Goal: Transaction & Acquisition: Purchase product/service

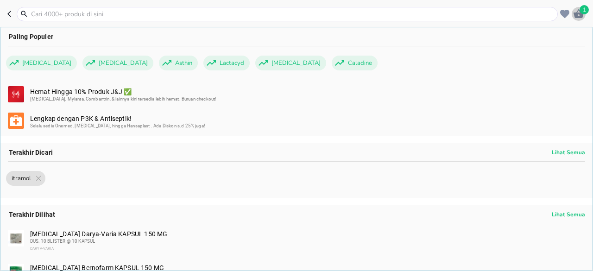
click at [581, 14] on icon "button" at bounding box center [578, 13] width 10 height 9
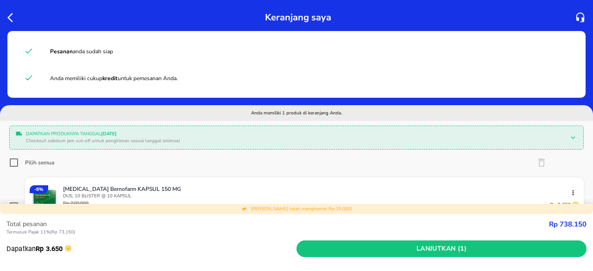
scroll to position [46, 0]
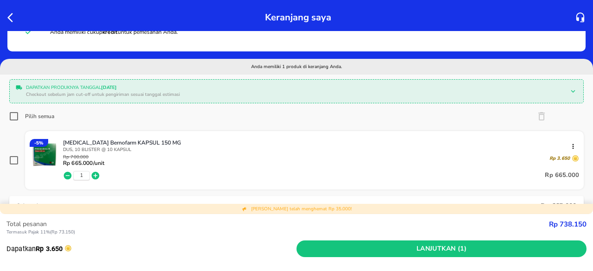
click at [10, 17] on icon "button" at bounding box center [12, 17] width 11 height 11
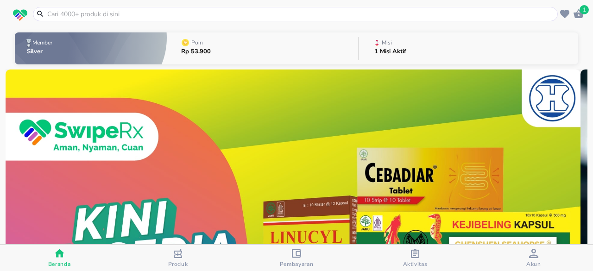
click at [132, 13] on input "text" at bounding box center [300, 14] width 509 height 10
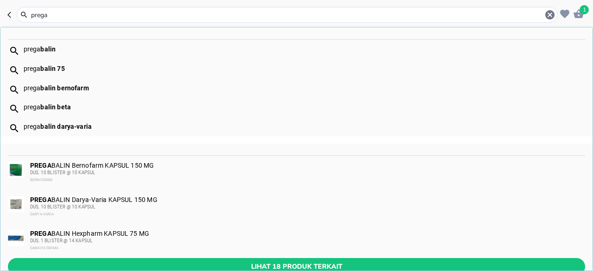
type input "prega"
click at [59, 49] on div "prega balin" at bounding box center [304, 48] width 561 height 7
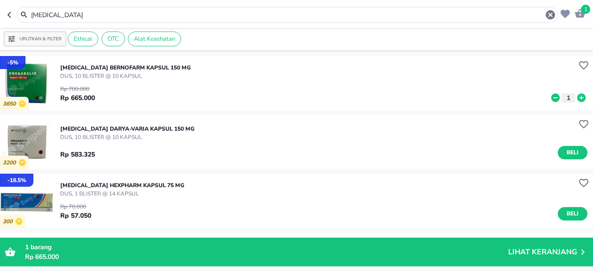
click at [90, 18] on input "[MEDICAL_DATA]" at bounding box center [287, 15] width 514 height 10
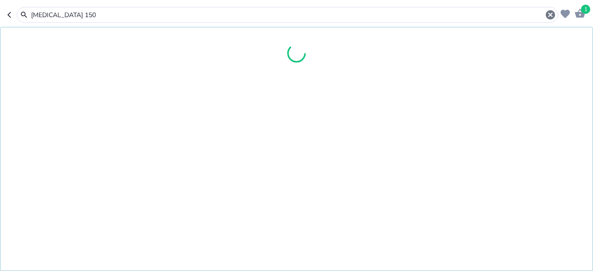
type input "[MEDICAL_DATA] 150"
